Goal: Information Seeking & Learning: Check status

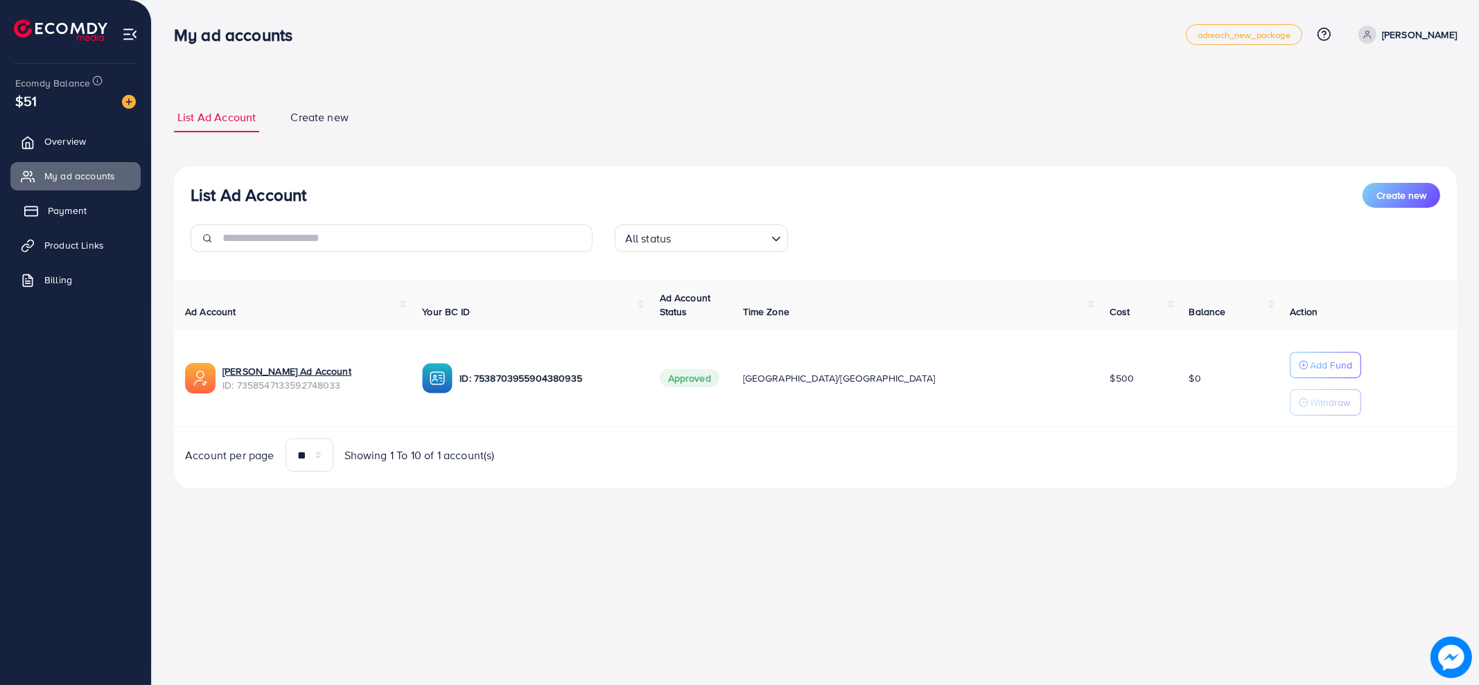
click at [73, 213] on span "Payment" at bounding box center [67, 211] width 39 height 14
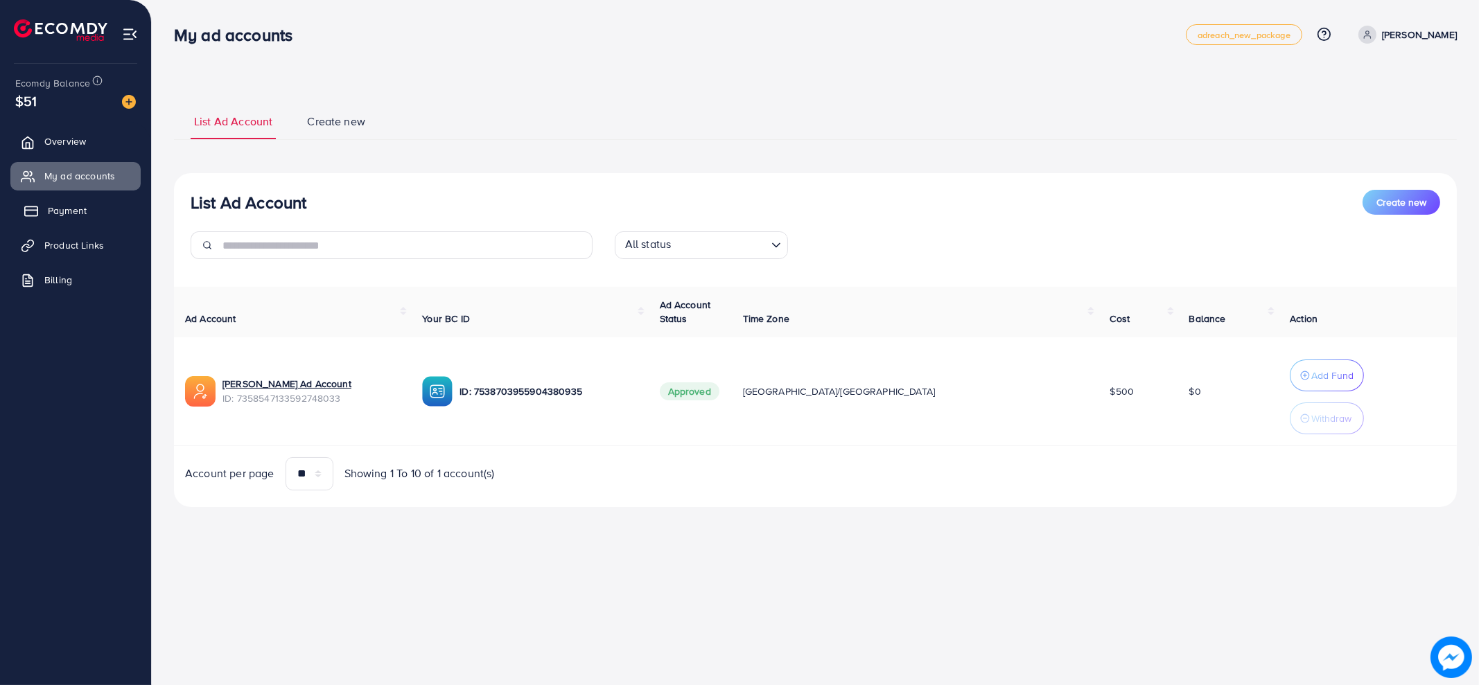
click at [73, 213] on span "Payment" at bounding box center [67, 211] width 39 height 14
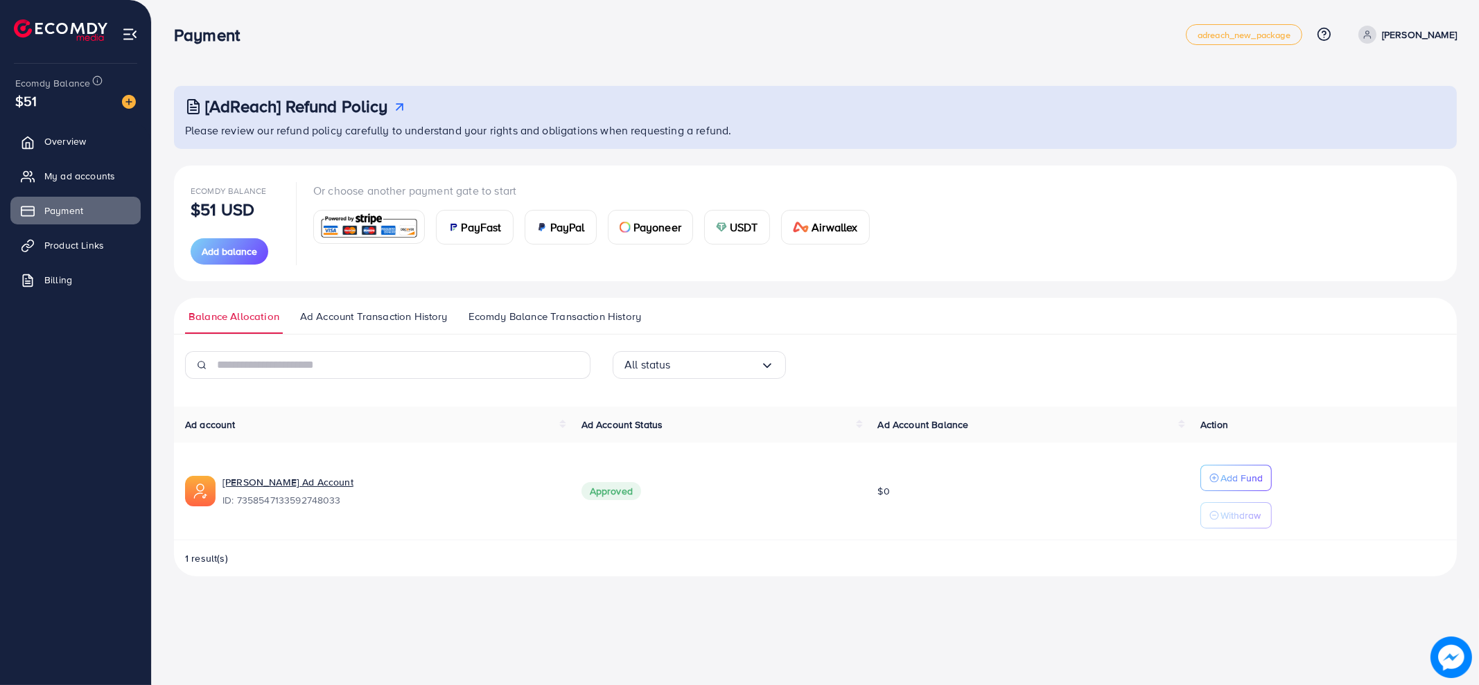
click at [497, 308] on ul "Balance Allocation Ad Account Transaction History Ecomdy Balance Transaction Hi…" at bounding box center [815, 316] width 1283 height 37
click at [491, 317] on span "Ecomdy Balance Transaction History" at bounding box center [554, 316] width 173 height 15
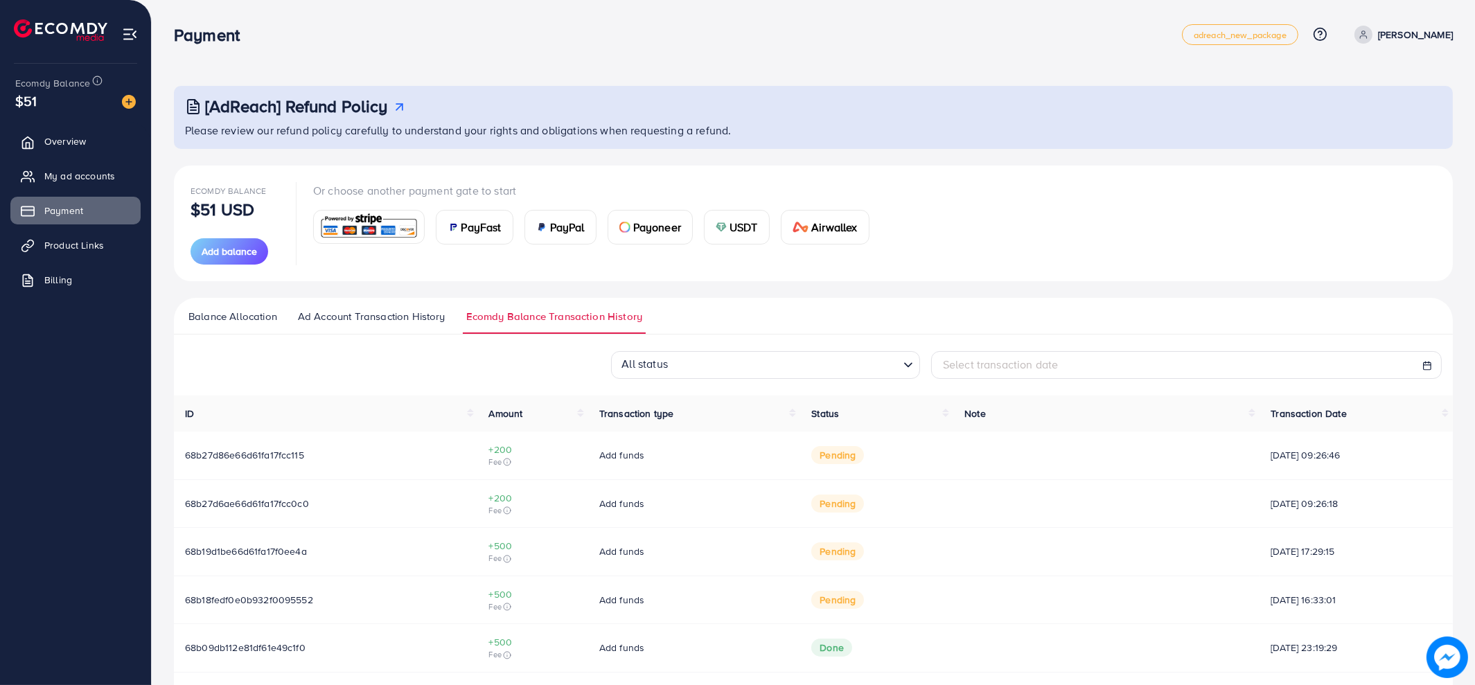
click at [379, 309] on span "Ad Account Transaction History" at bounding box center [372, 316] width 148 height 15
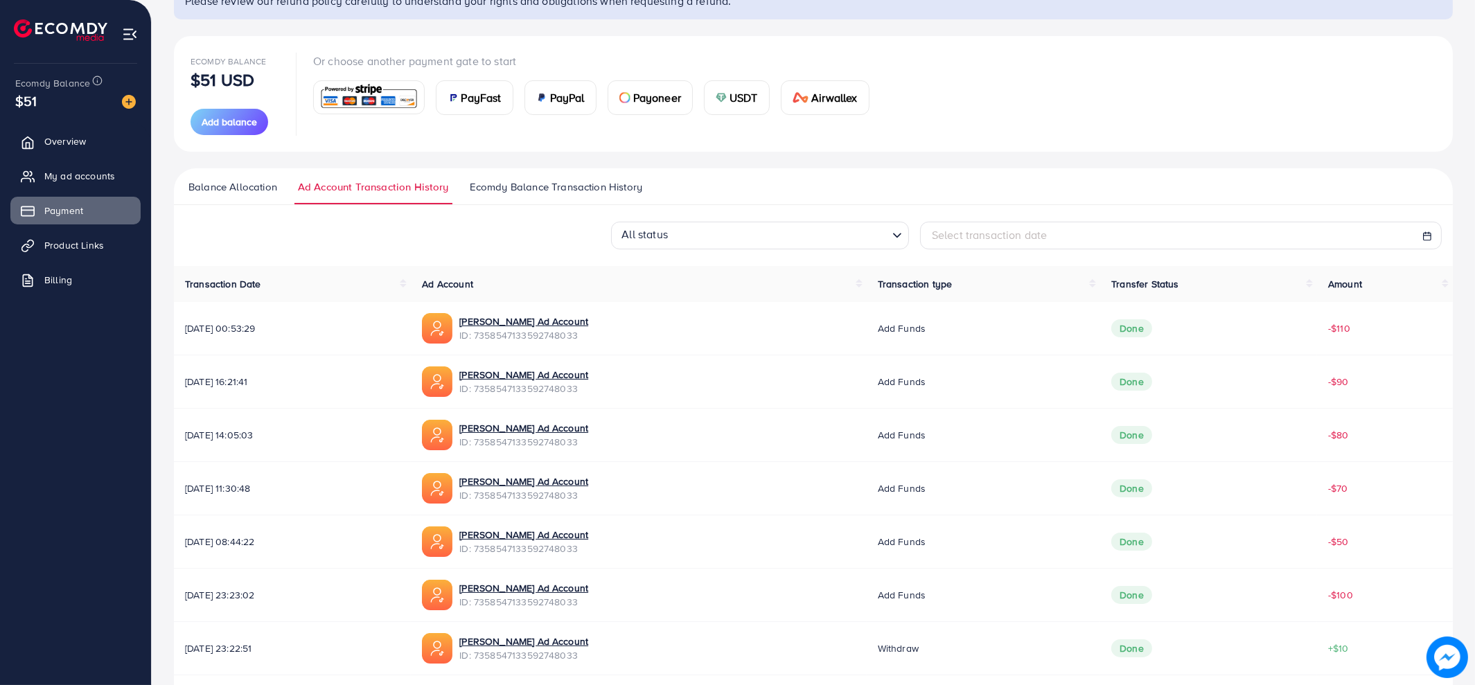
scroll to position [127, 0]
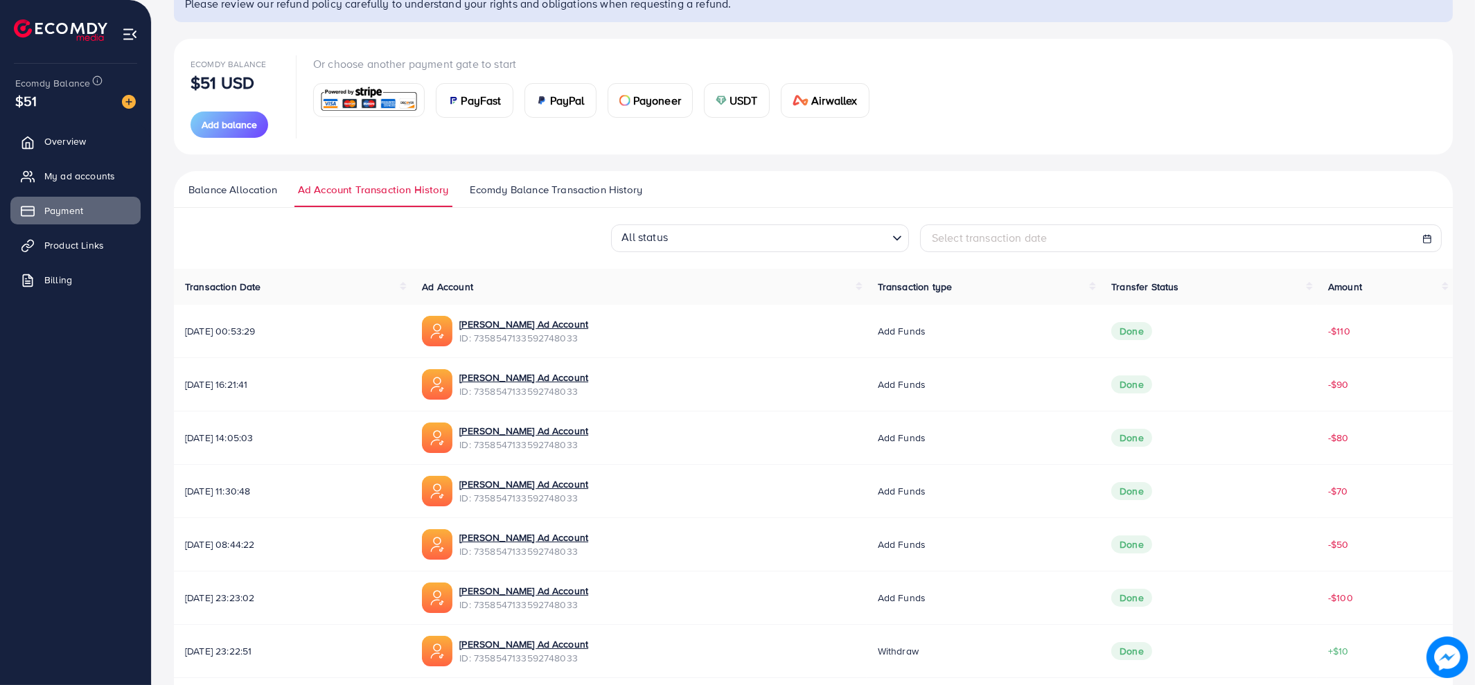
click at [495, 193] on span "Ecomdy Balance Transaction History" at bounding box center [556, 189] width 173 height 15
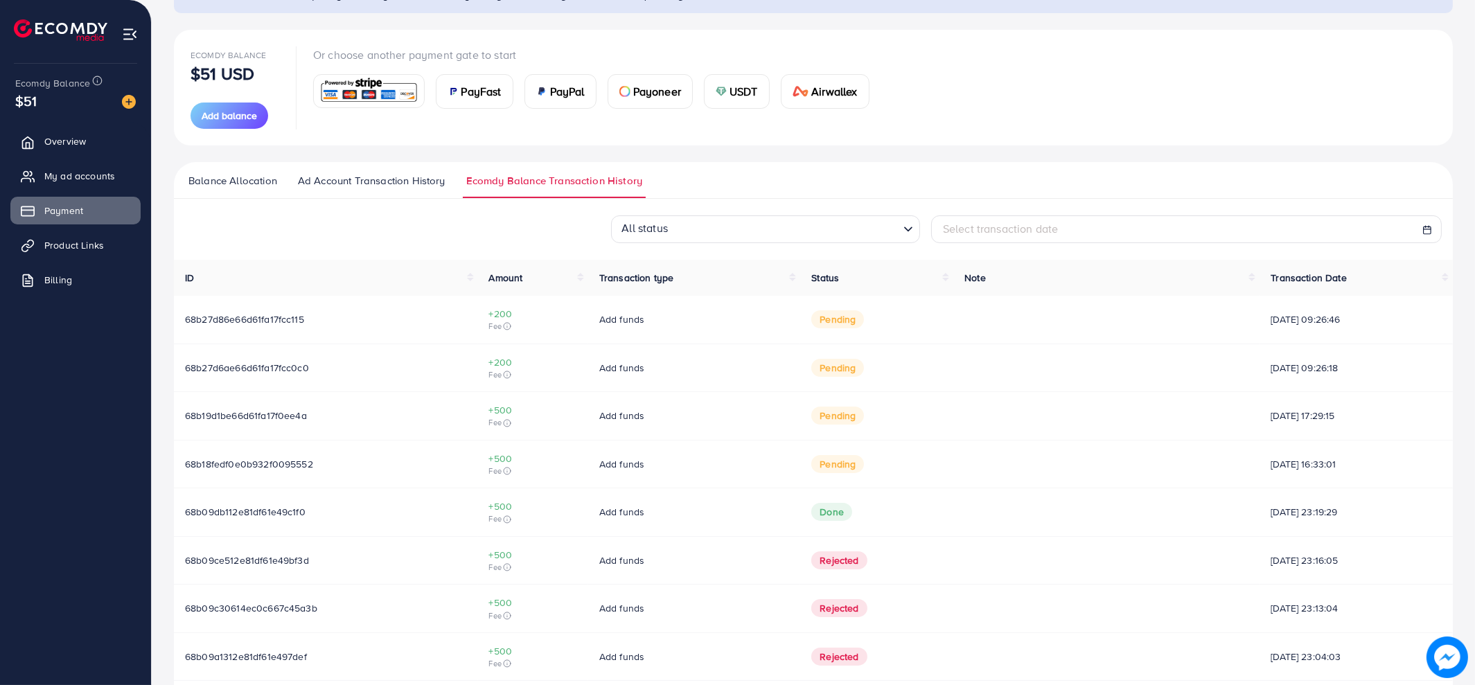
scroll to position [289, 0]
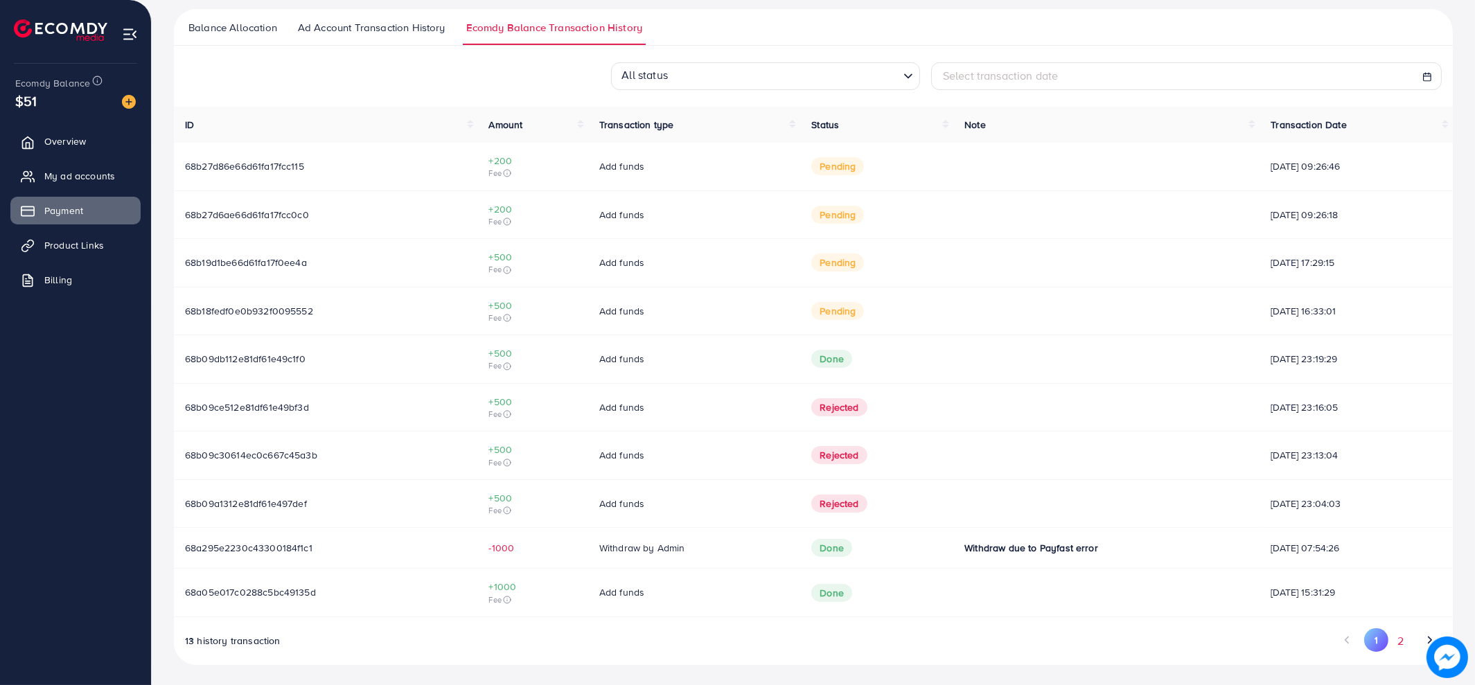
click at [1403, 642] on button "2" at bounding box center [1401, 641] width 25 height 26
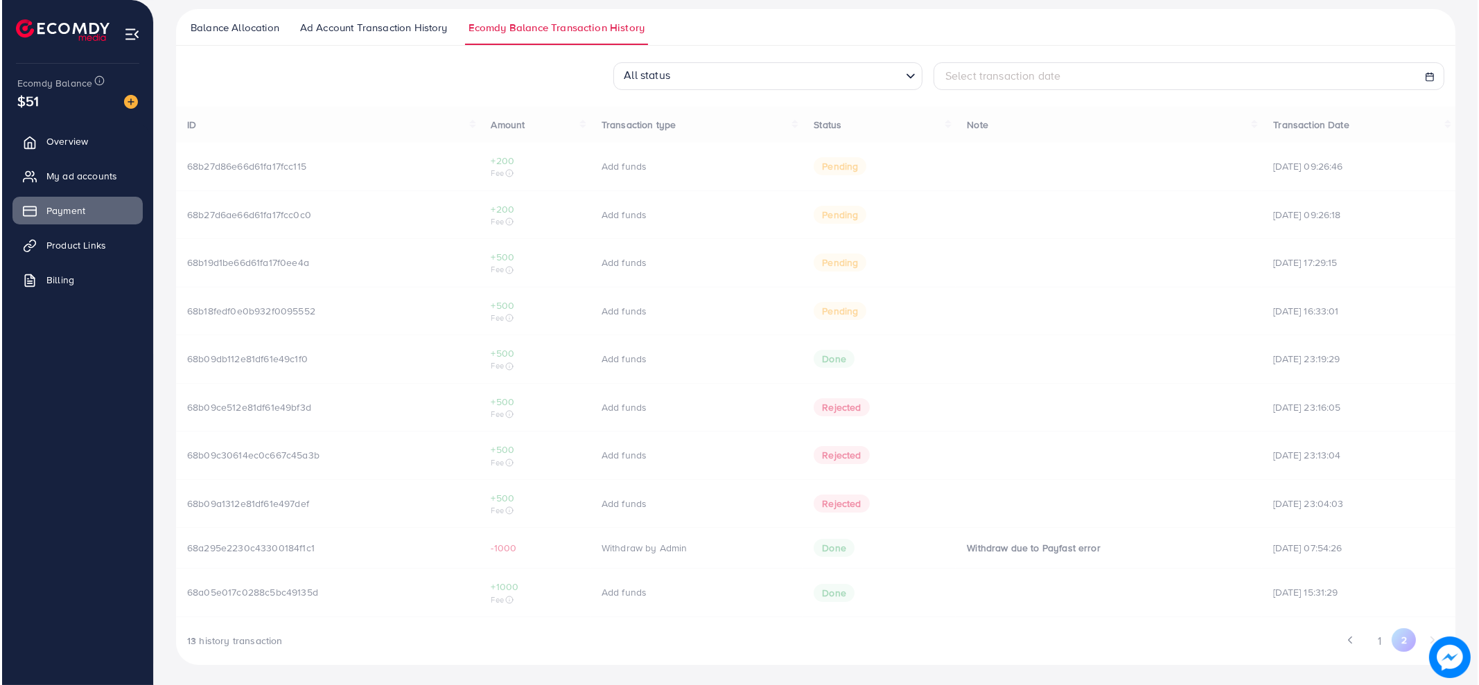
scroll to position [0, 0]
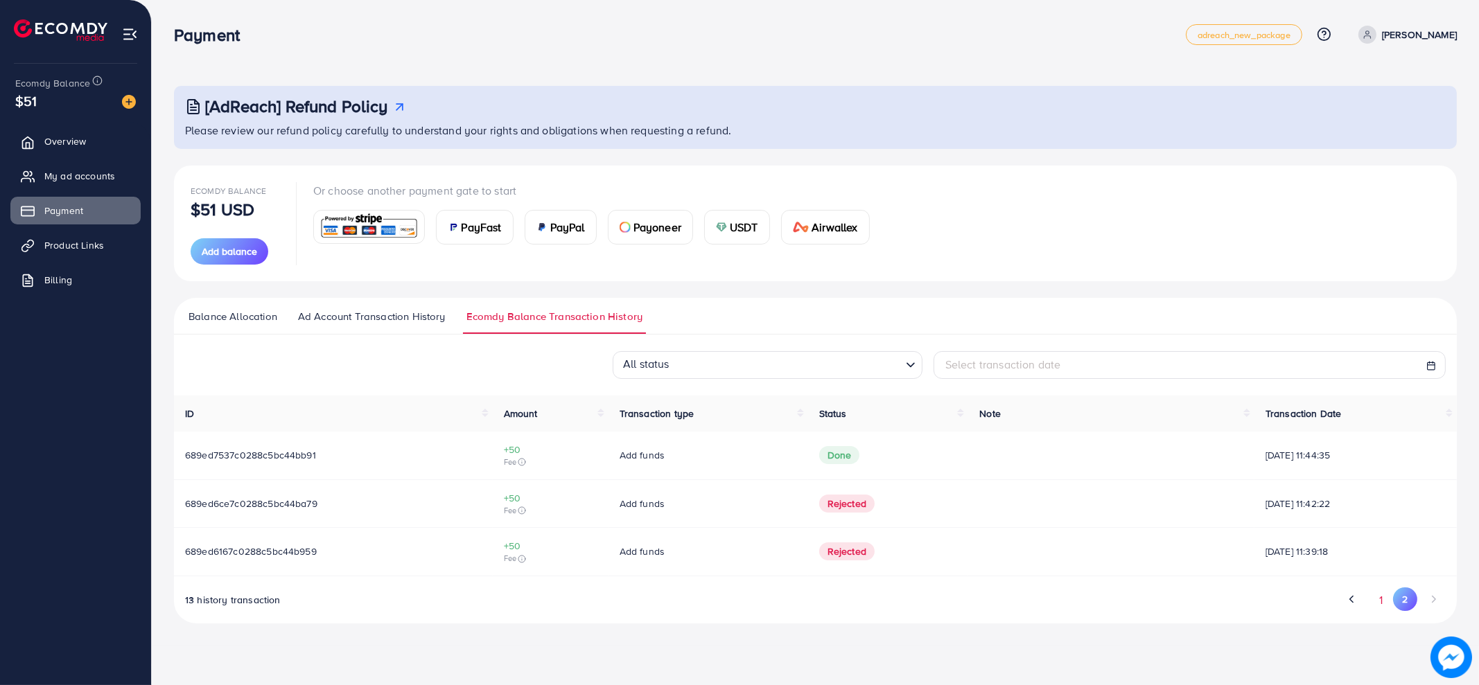
click at [1384, 599] on button "1" at bounding box center [1380, 601] width 24 height 26
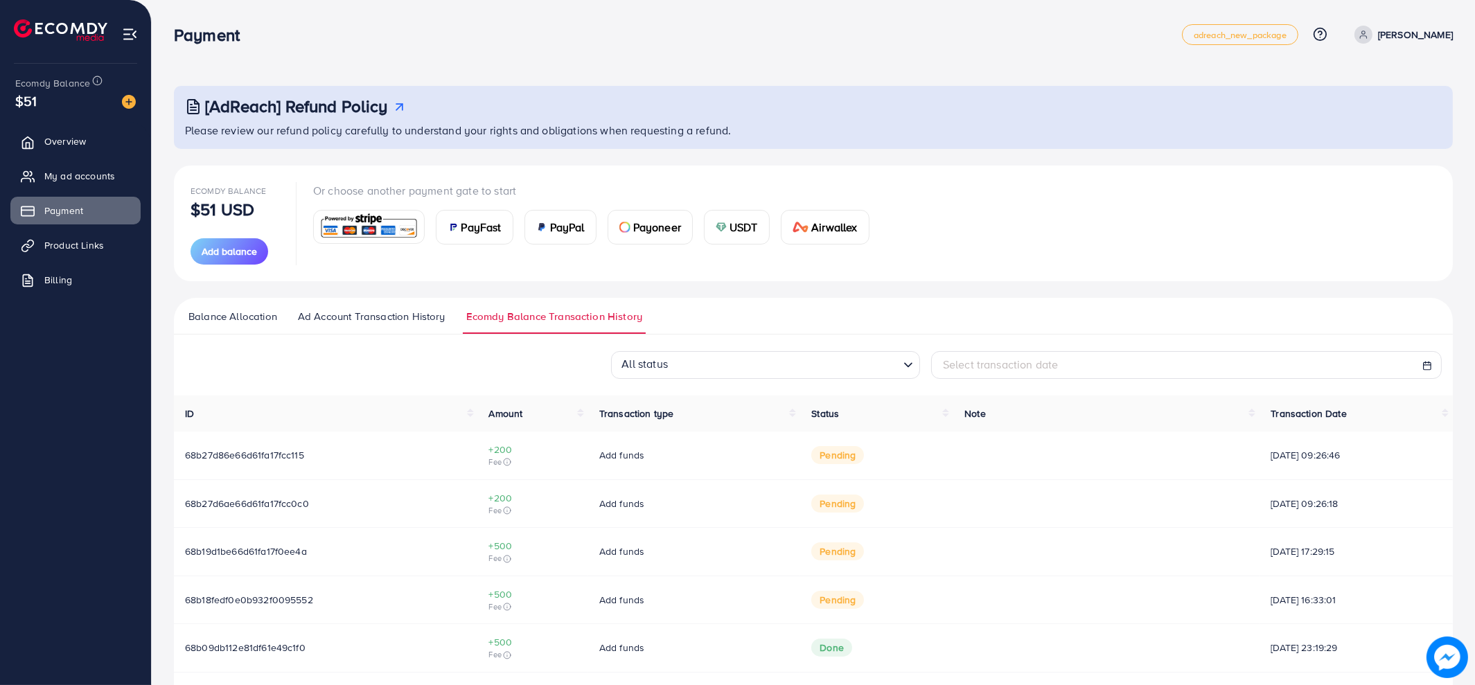
click at [344, 314] on span "Ad Account Transaction History" at bounding box center [372, 316] width 148 height 15
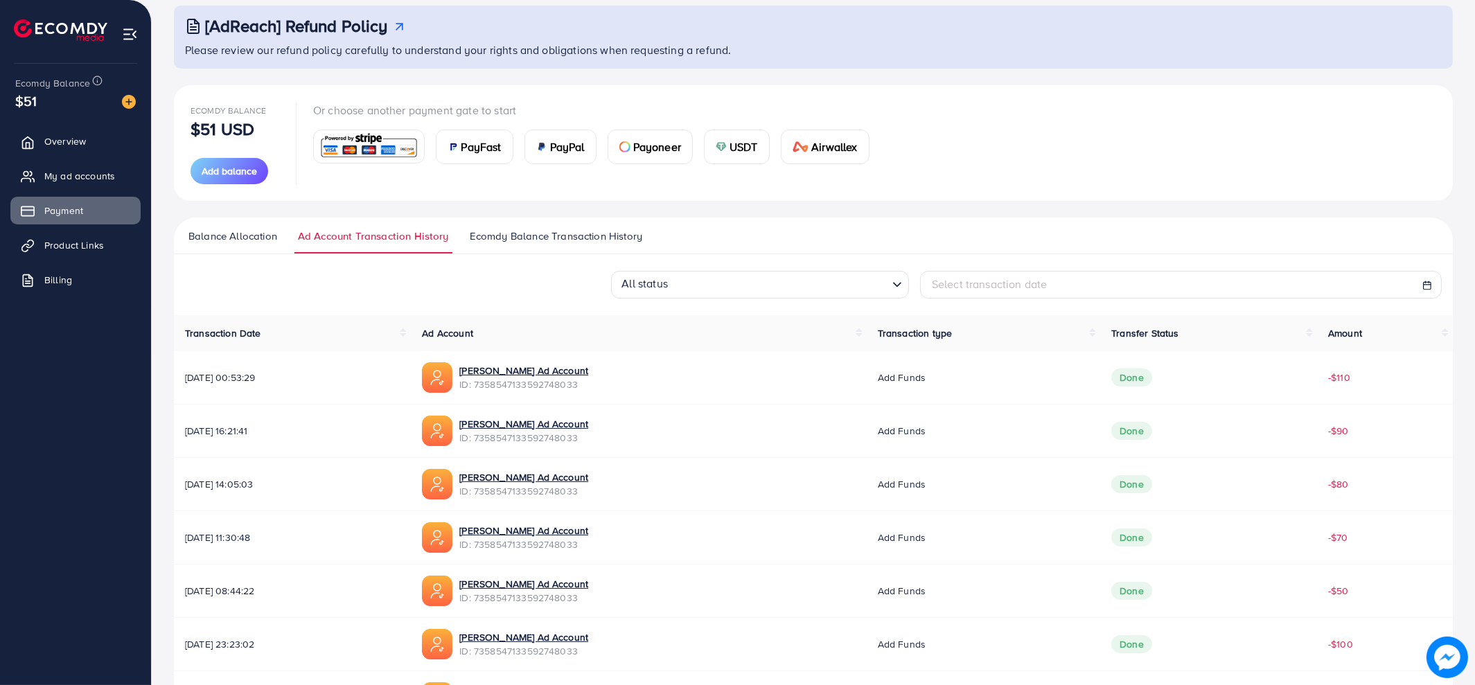
scroll to position [82, 0]
click at [251, 231] on span "Balance Allocation" at bounding box center [232, 234] width 89 height 15
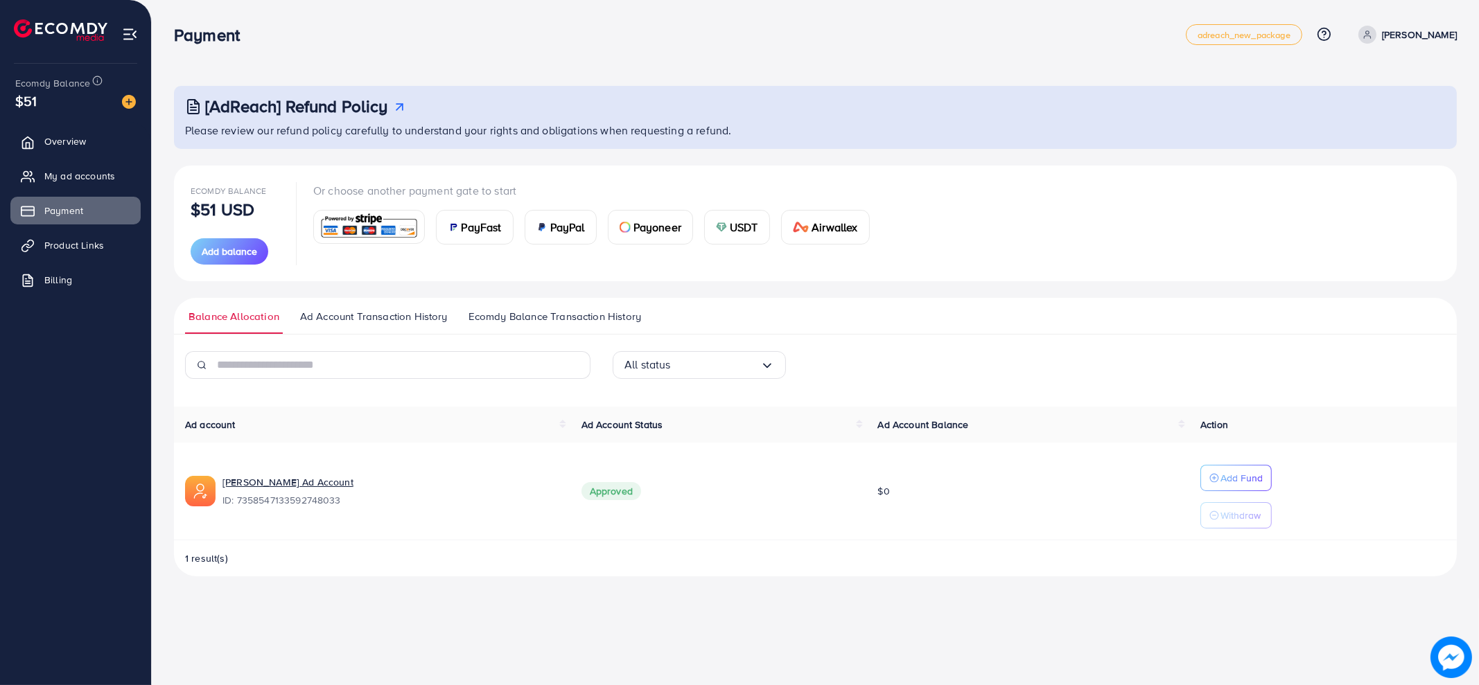
click at [353, 324] on span "Ad Account Transaction History" at bounding box center [374, 316] width 148 height 15
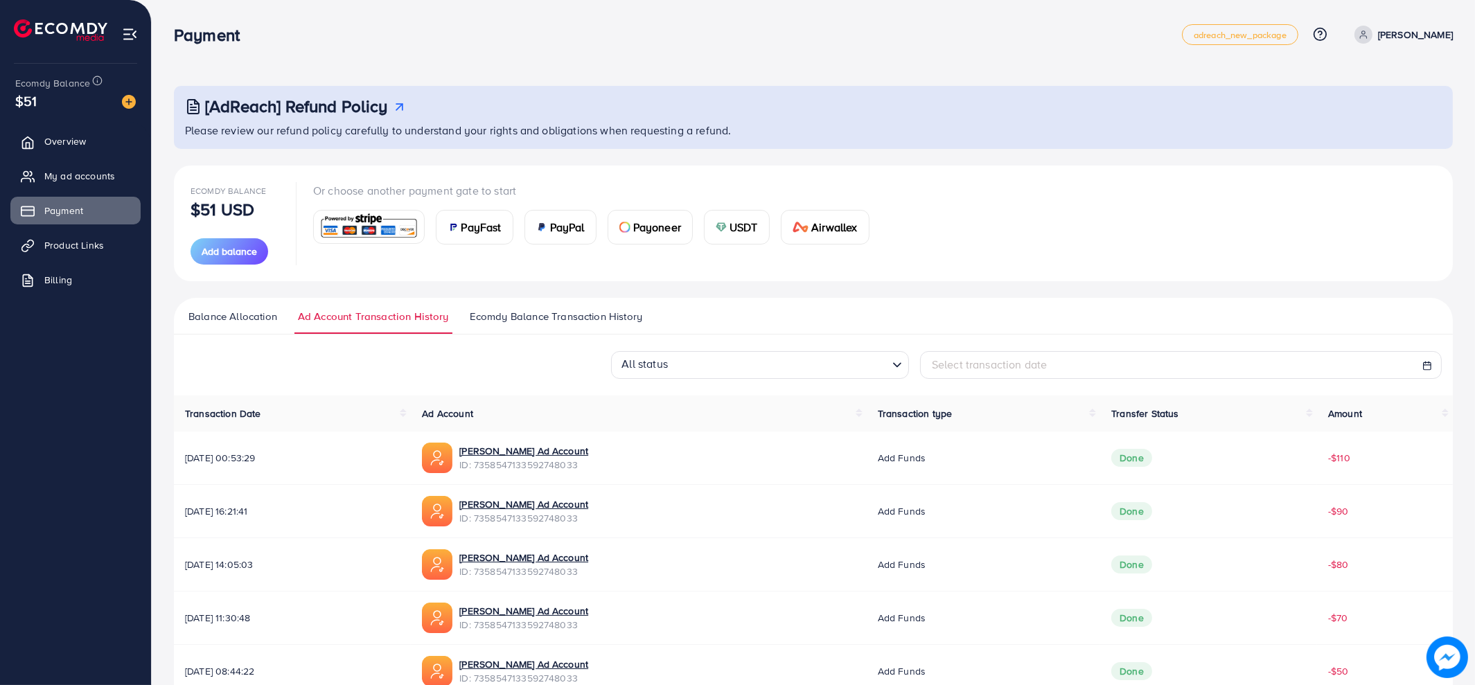
click at [537, 316] on span "Ecomdy Balance Transaction History" at bounding box center [556, 316] width 173 height 15
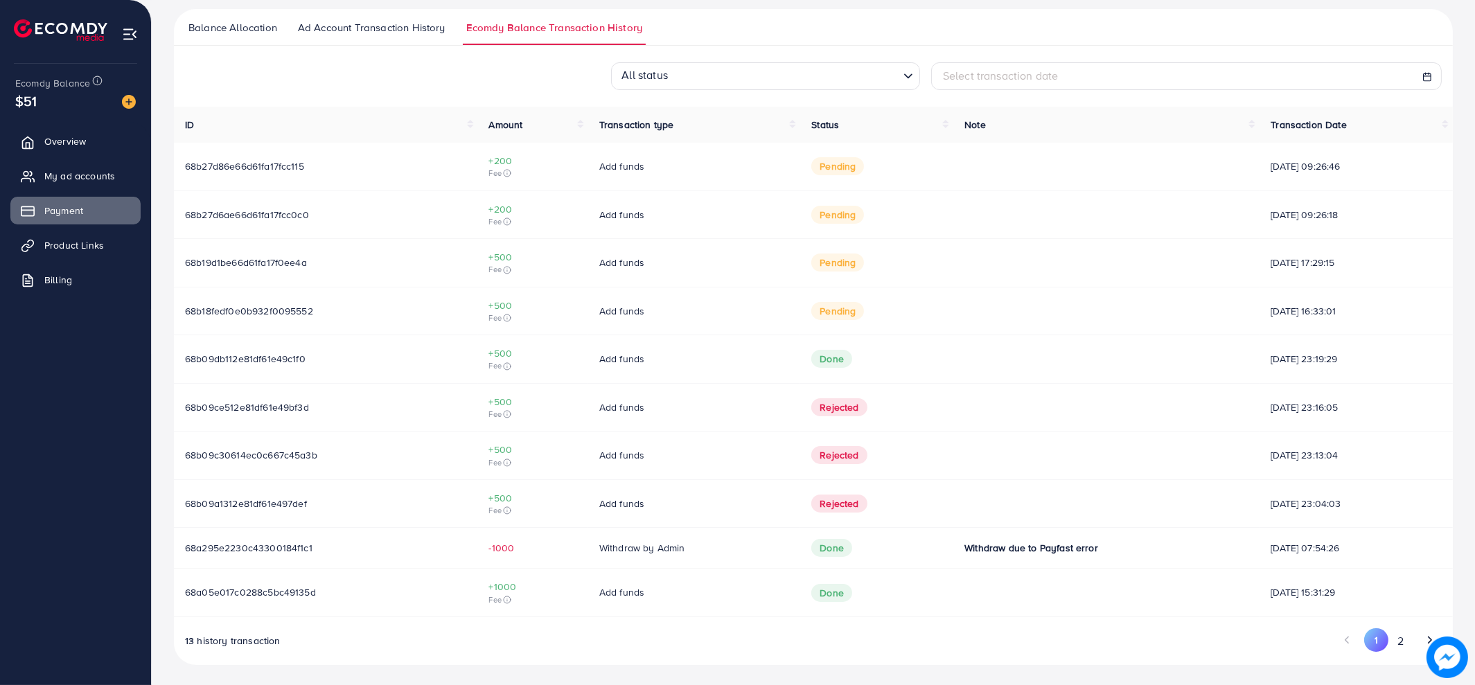
scroll to position [251, 0]
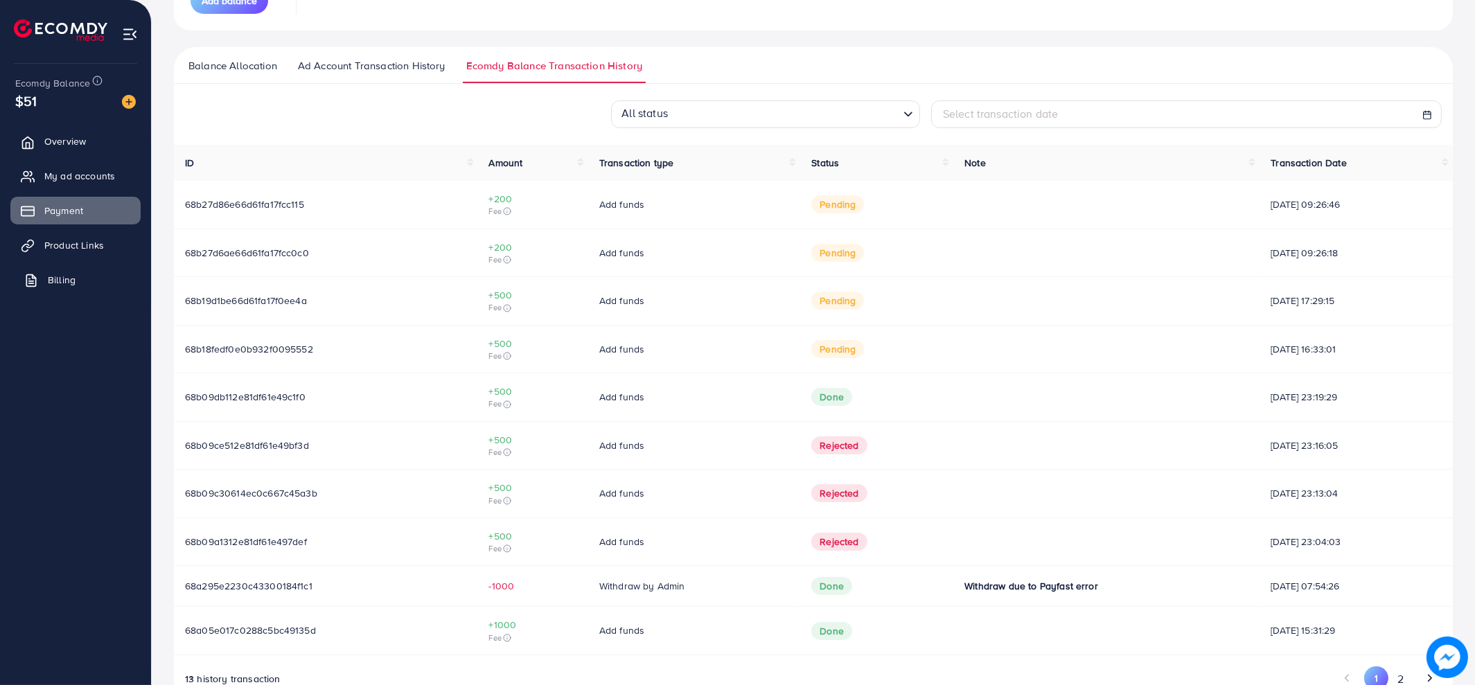
click at [36, 280] on icon at bounding box center [31, 281] width 14 height 14
click at [35, 280] on icon at bounding box center [30, 281] width 9 height 12
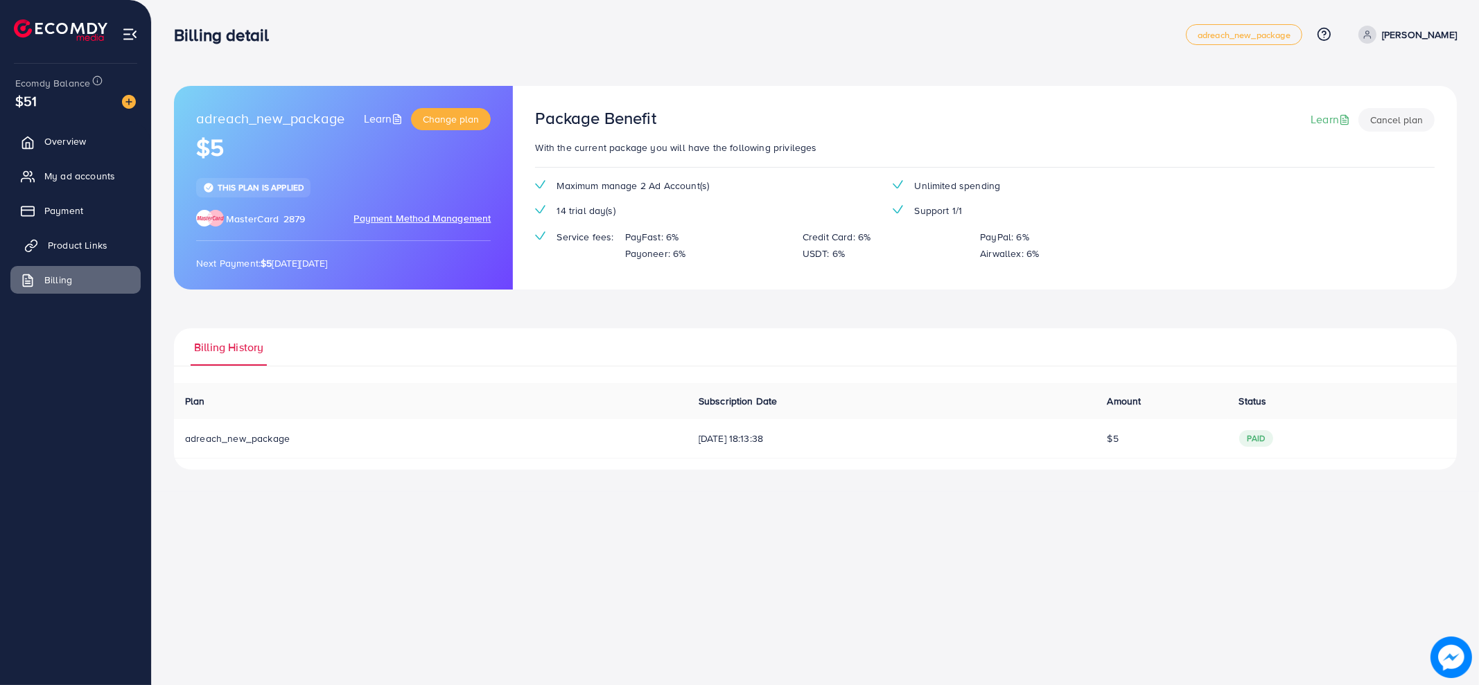
click at [72, 249] on span "Product Links" at bounding box center [78, 245] width 60 height 14
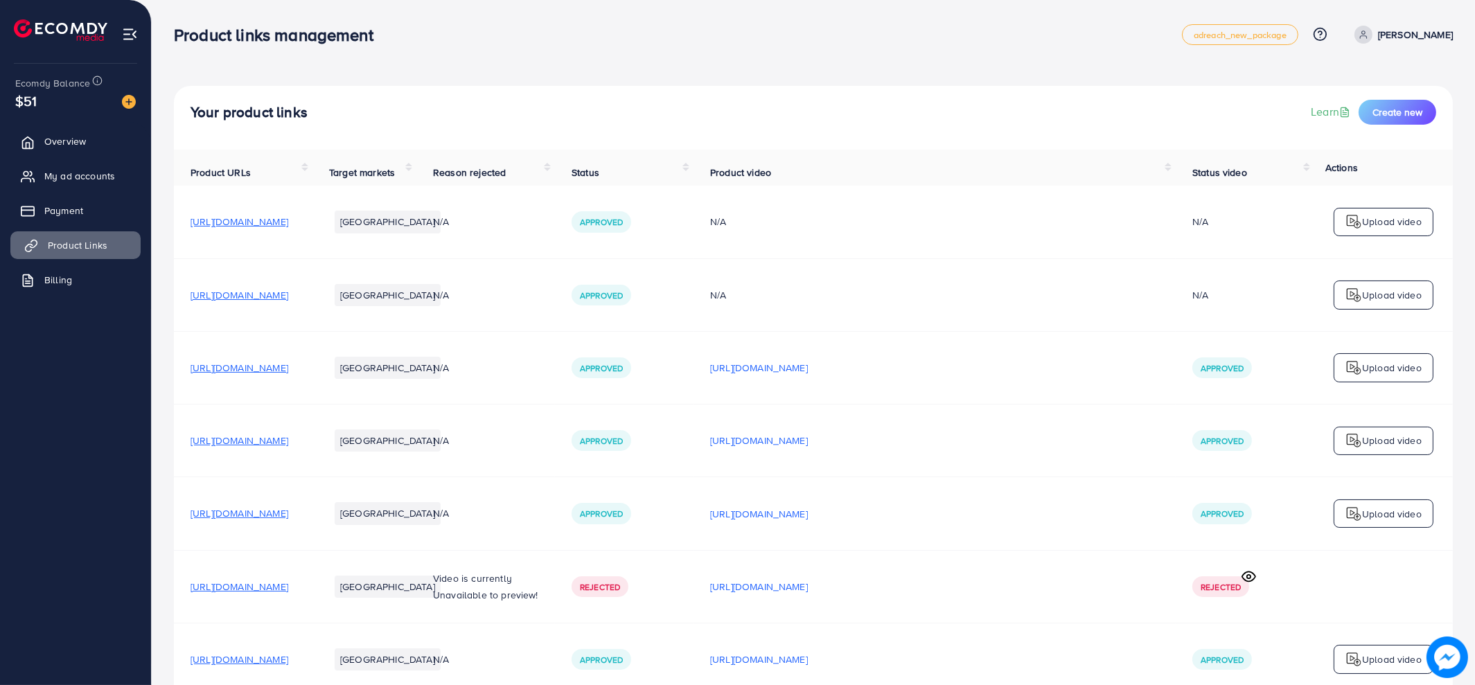
click at [72, 249] on span "Product Links" at bounding box center [78, 245] width 60 height 14
click at [76, 214] on span "Payment" at bounding box center [67, 211] width 39 height 14
